Goal: Transaction & Acquisition: Purchase product/service

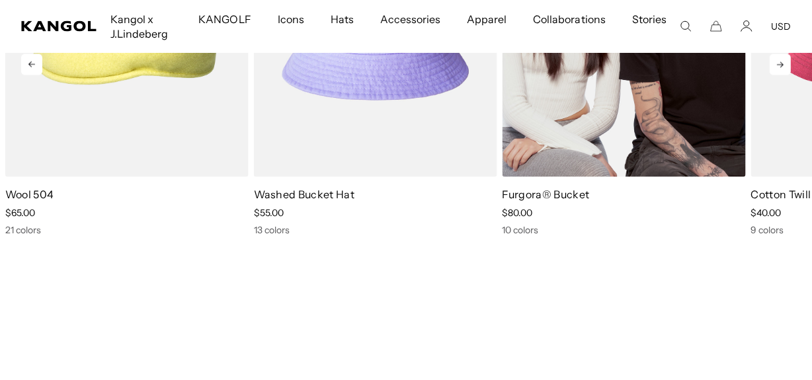
drag, startPoint x: 586, startPoint y: 122, endPoint x: 487, endPoint y: 132, distance: 99.7
click at [529, 130] on img "3 of 10" at bounding box center [624, 25] width 243 height 306
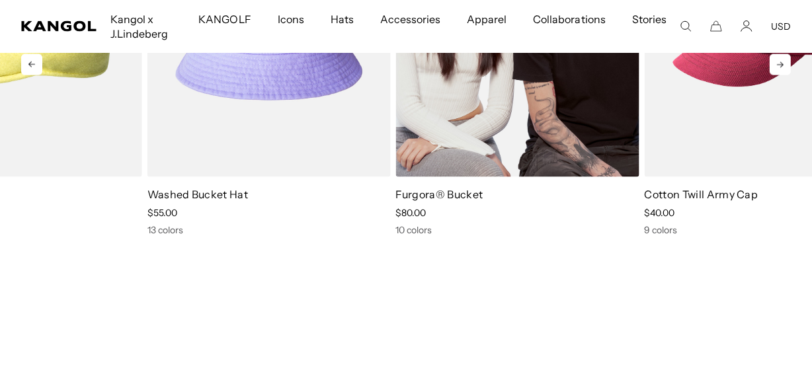
drag, startPoint x: 487, startPoint y: 132, endPoint x: 457, endPoint y: 132, distance: 29.8
click at [487, 132] on img "3 of 10" at bounding box center [517, 25] width 243 height 306
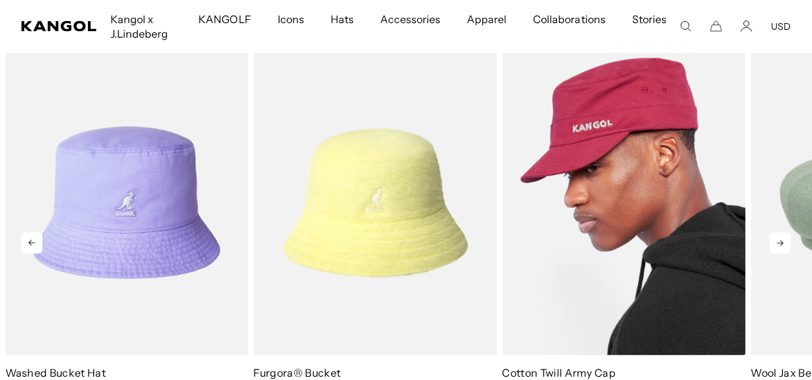
scroll to position [1864, 0]
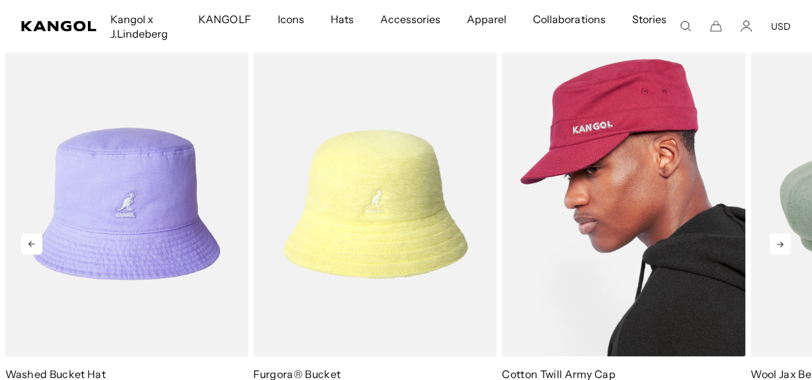
click at [706, 145] on img "4 of 10" at bounding box center [623, 205] width 243 height 306
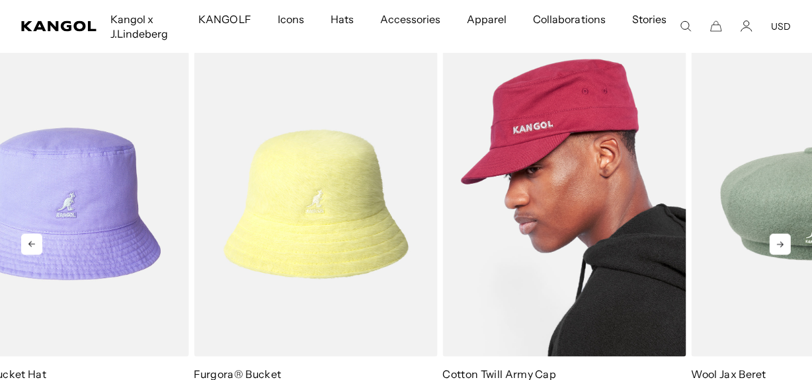
drag, startPoint x: 706, startPoint y: 145, endPoint x: 517, endPoint y: 160, distance: 189.8
click at [577, 152] on img "4 of 10" at bounding box center [564, 205] width 243 height 306
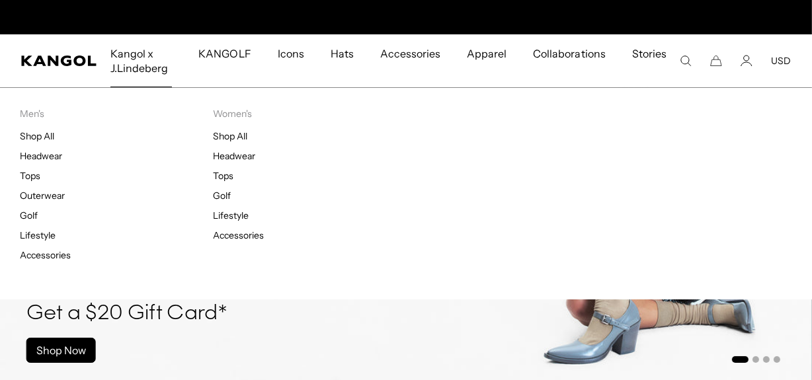
scroll to position [0, 272]
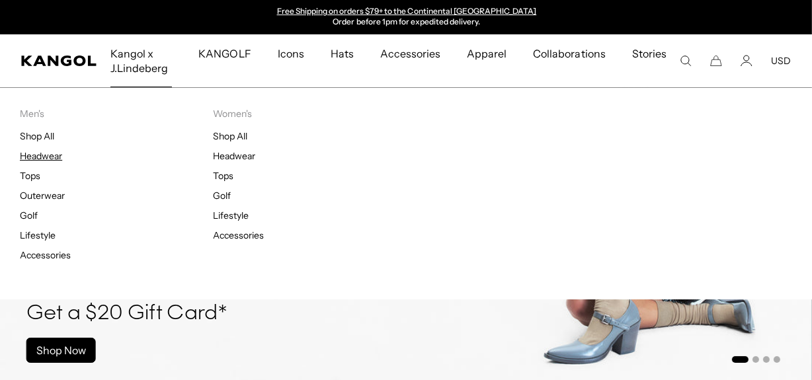
click at [33, 154] on link "Headwear" at bounding box center [41, 156] width 42 height 12
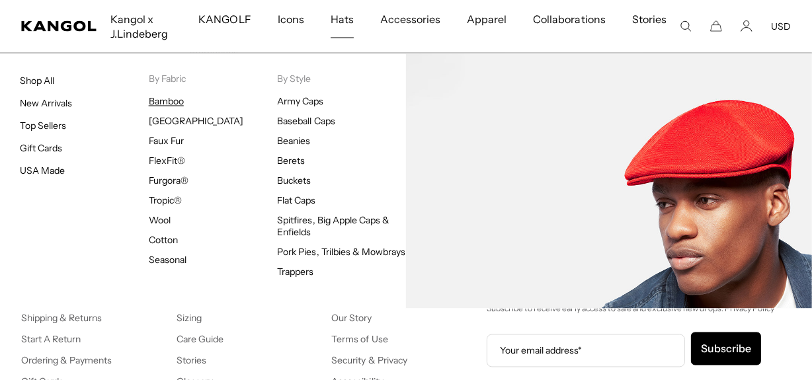
scroll to position [0, 272]
click at [165, 98] on link "Bamboo" at bounding box center [166, 102] width 35 height 12
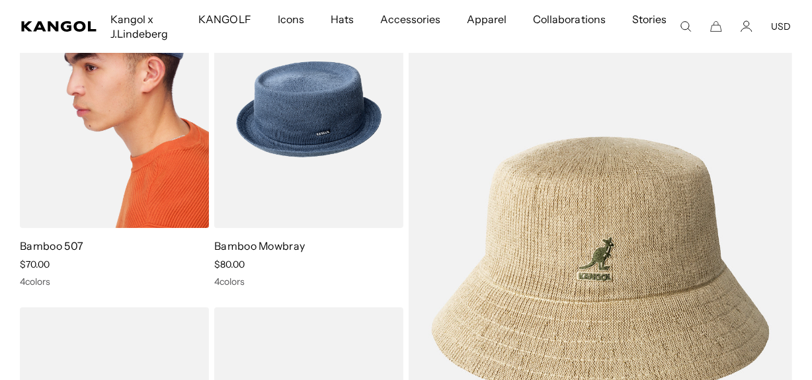
click at [35, 279] on div "4 colors" at bounding box center [114, 282] width 189 height 12
click at [129, 131] on img at bounding box center [114, 110] width 189 height 238
click at [129, 130] on img at bounding box center [114, 110] width 189 height 238
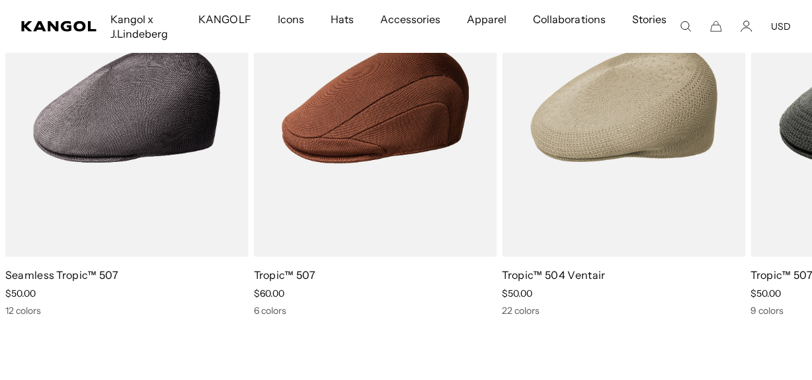
scroll to position [1235, 0]
